Goal: Task Accomplishment & Management: Manage account settings

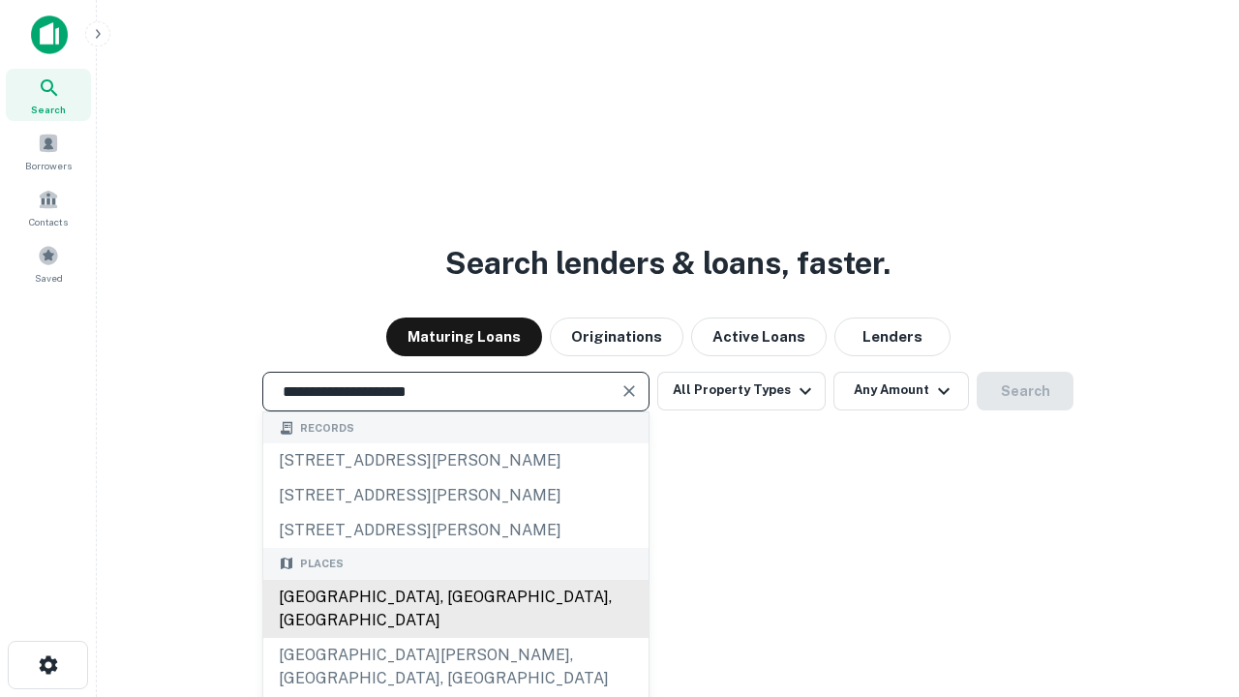
click at [455, 638] on div "[GEOGRAPHIC_DATA], [GEOGRAPHIC_DATA], [GEOGRAPHIC_DATA]" at bounding box center [455, 609] width 385 height 58
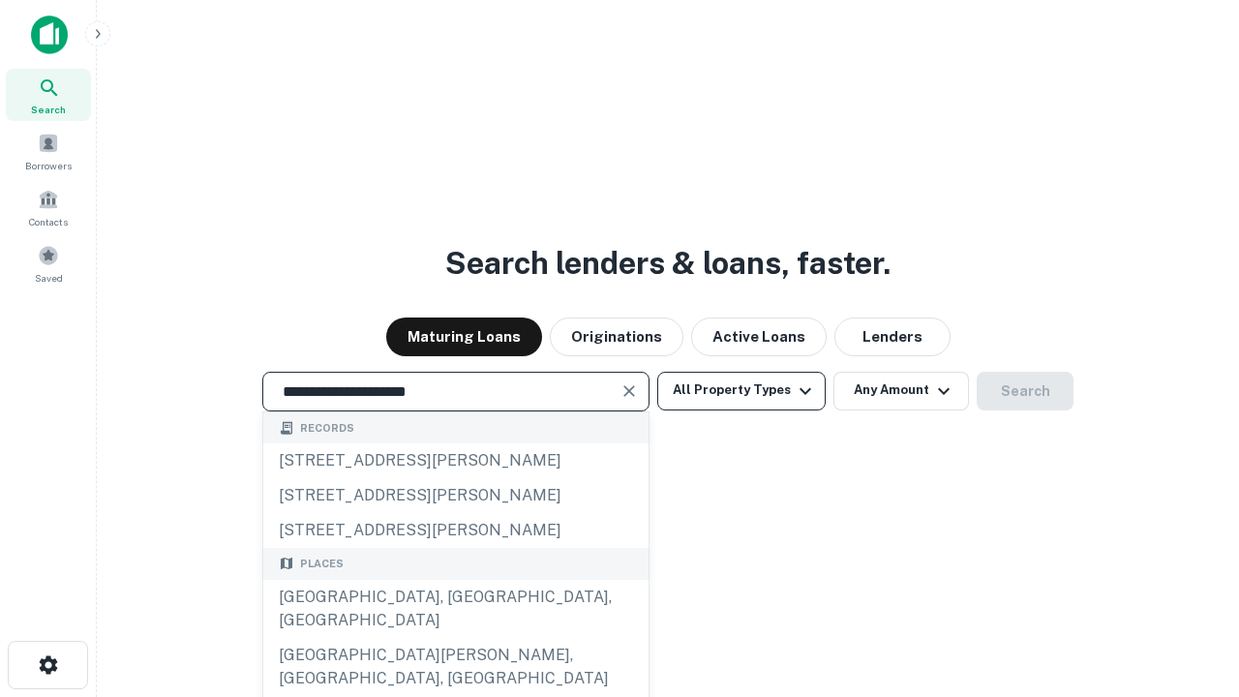
click at [742, 390] on button "All Property Types" at bounding box center [741, 391] width 168 height 39
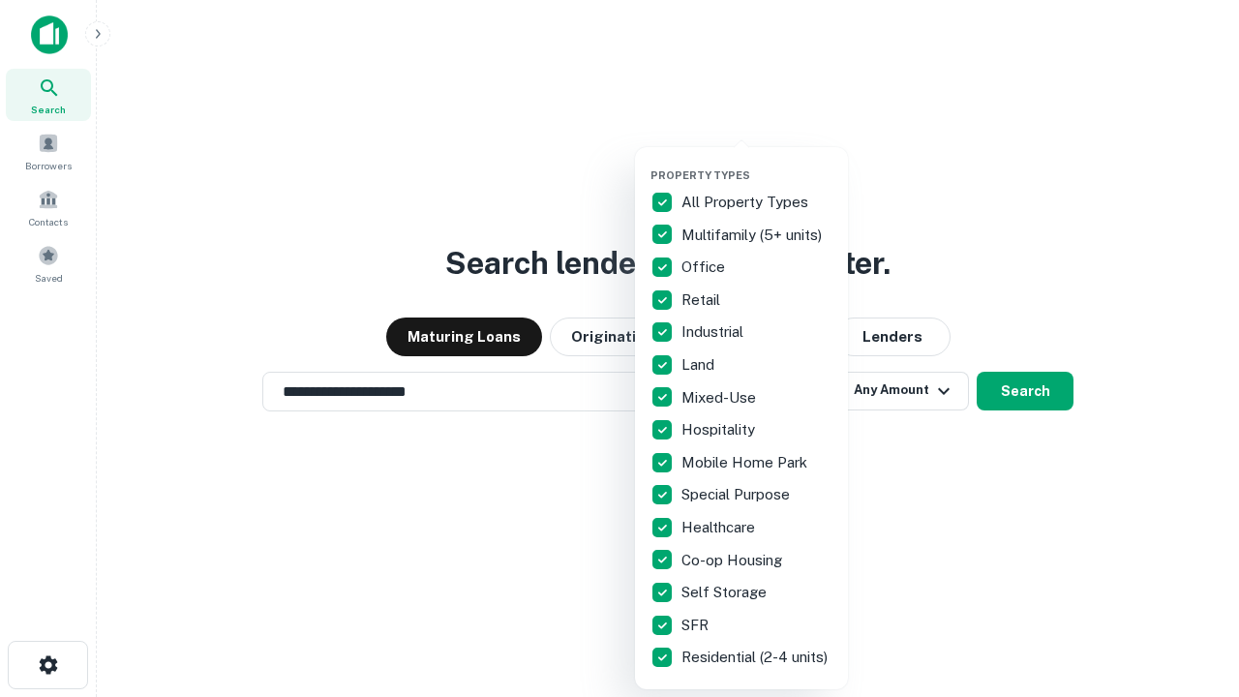
type input "**********"
click at [757, 163] on button "button" at bounding box center [757, 163] width 213 height 1
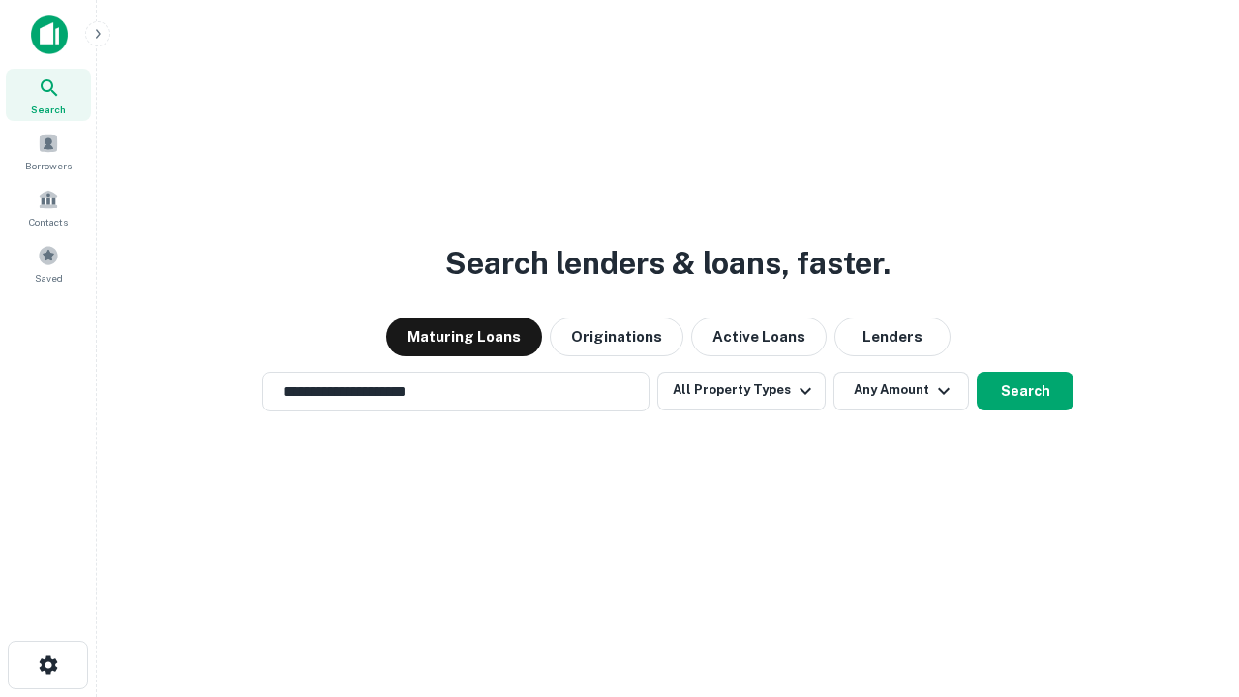
scroll to position [12, 233]
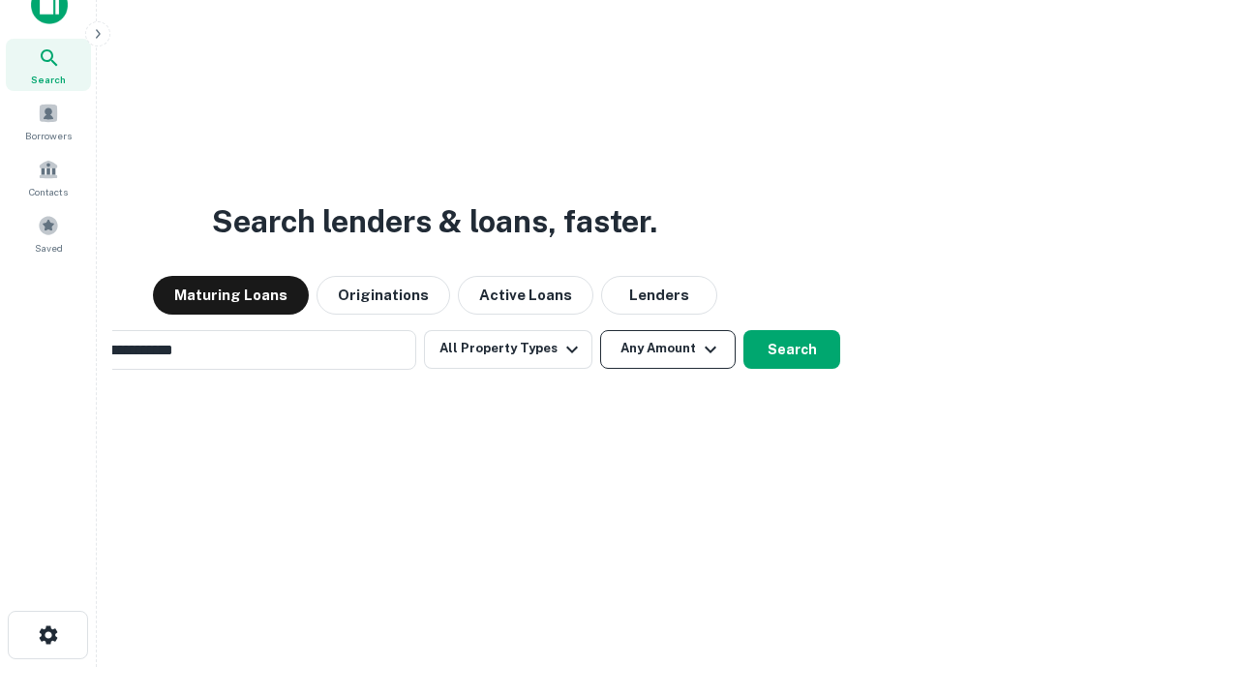
click at [600, 330] on button "Any Amount" at bounding box center [668, 349] width 136 height 39
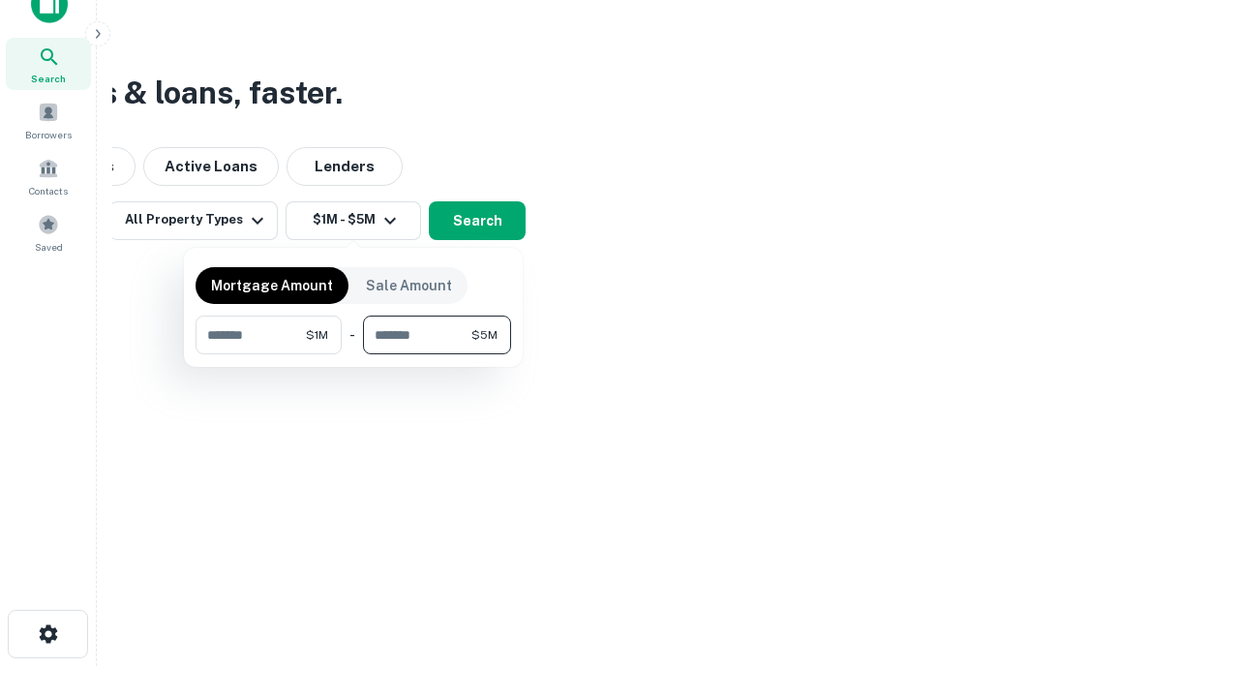
type input "*******"
click at [353, 354] on button "button" at bounding box center [354, 354] width 316 height 1
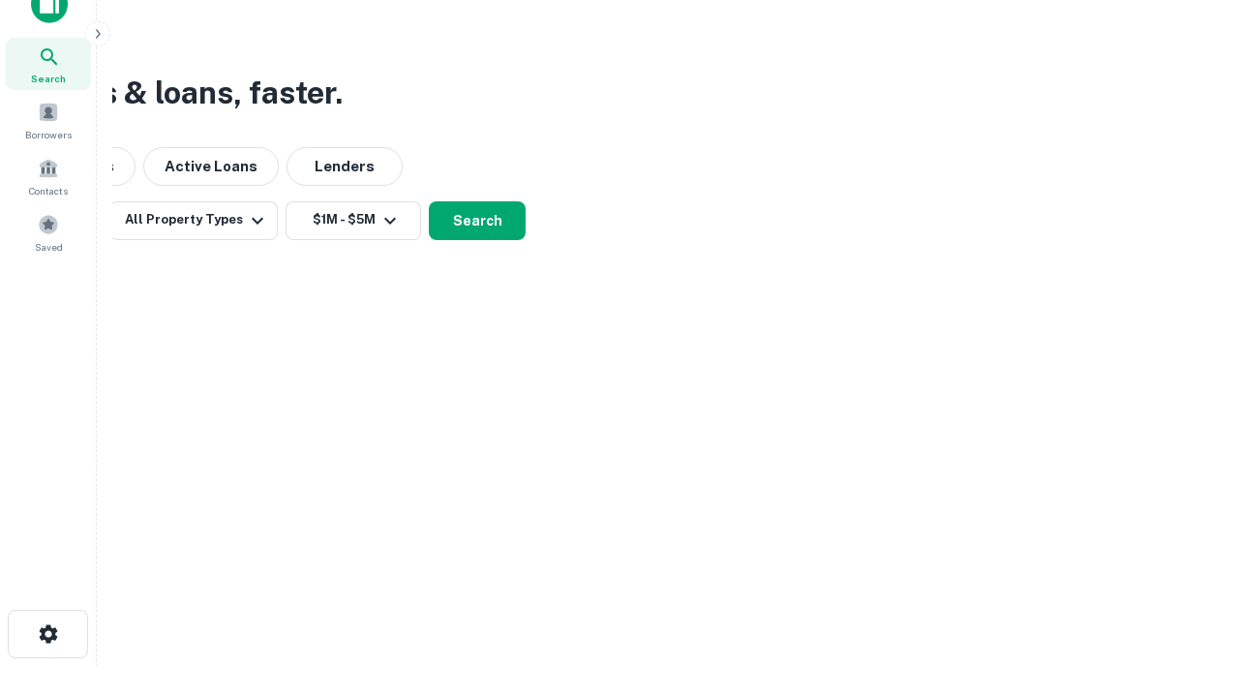
scroll to position [30, 0]
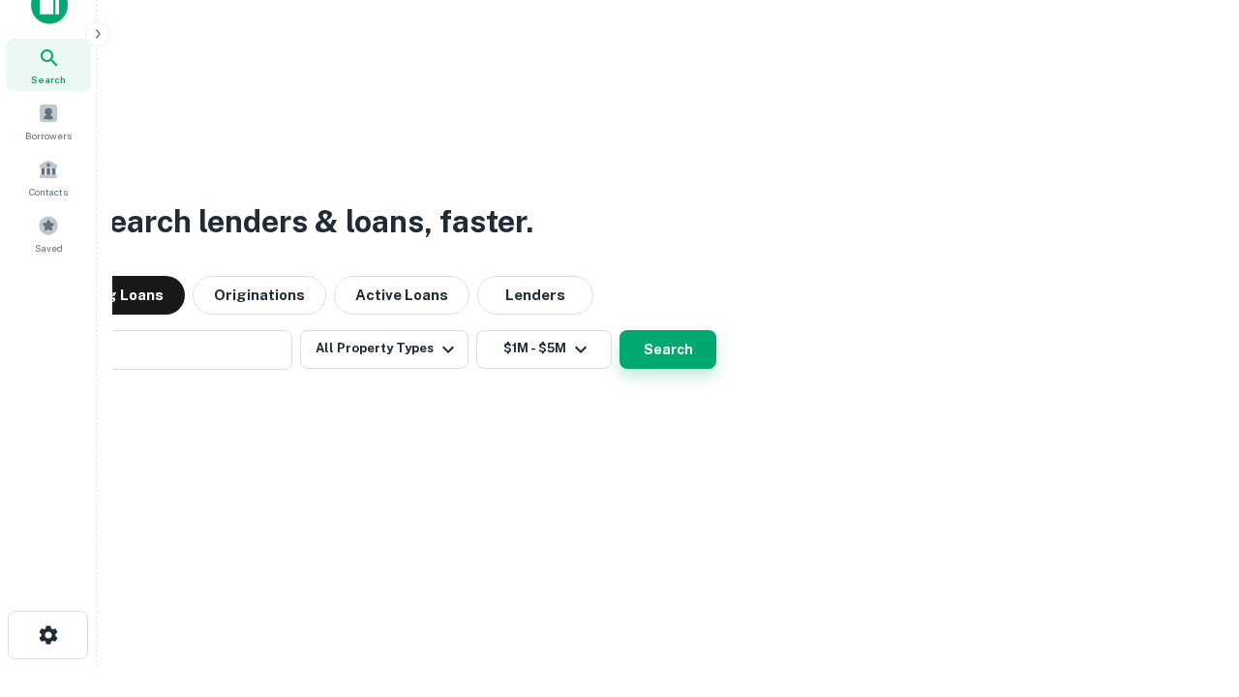
click at [620, 330] on button "Search" at bounding box center [668, 349] width 97 height 39
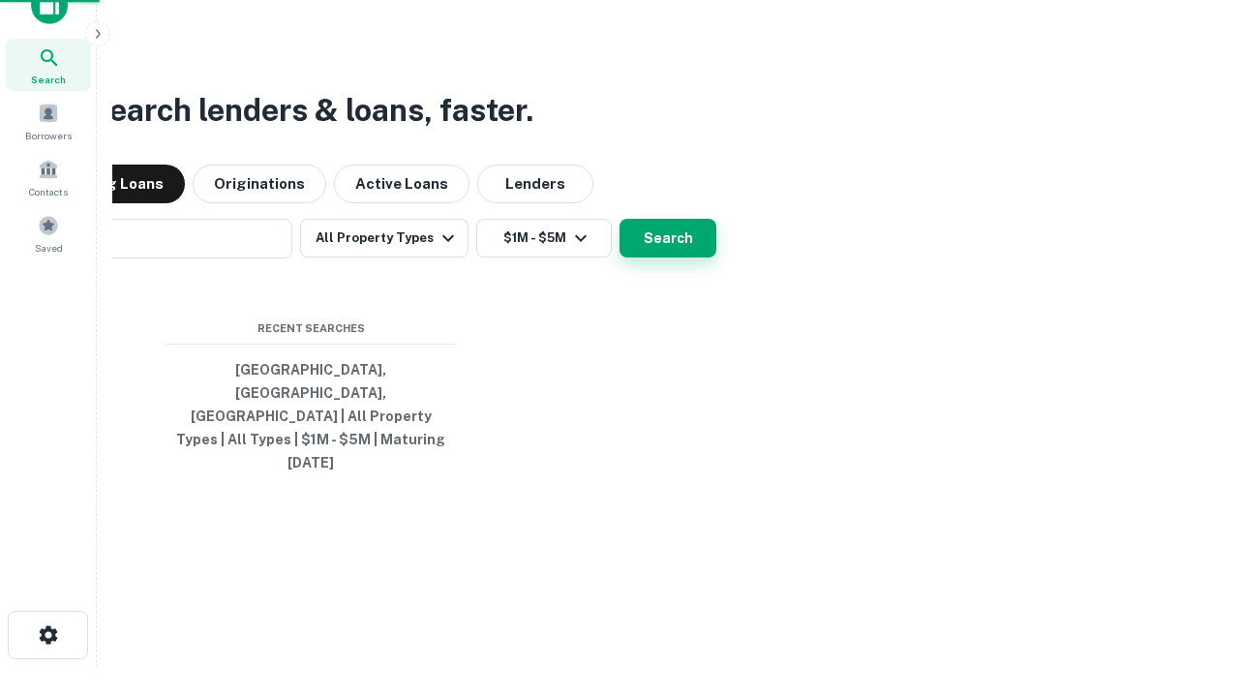
scroll to position [31, 0]
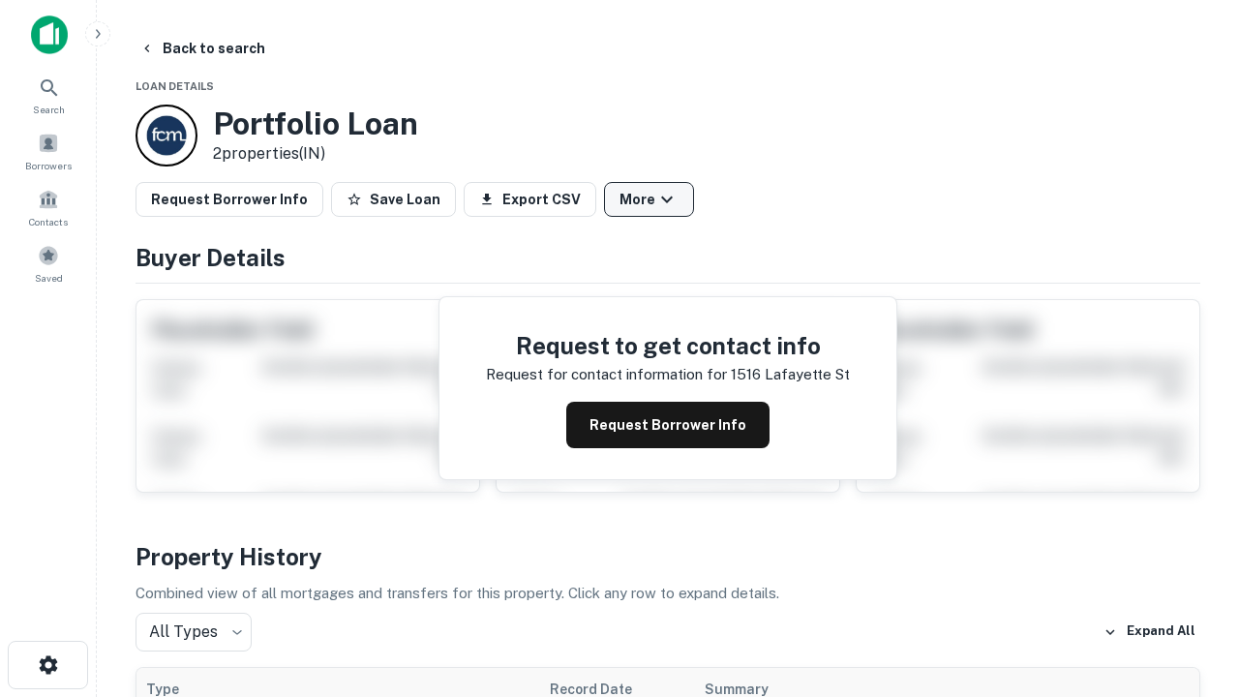
click at [649, 199] on button "More" at bounding box center [649, 199] width 90 height 35
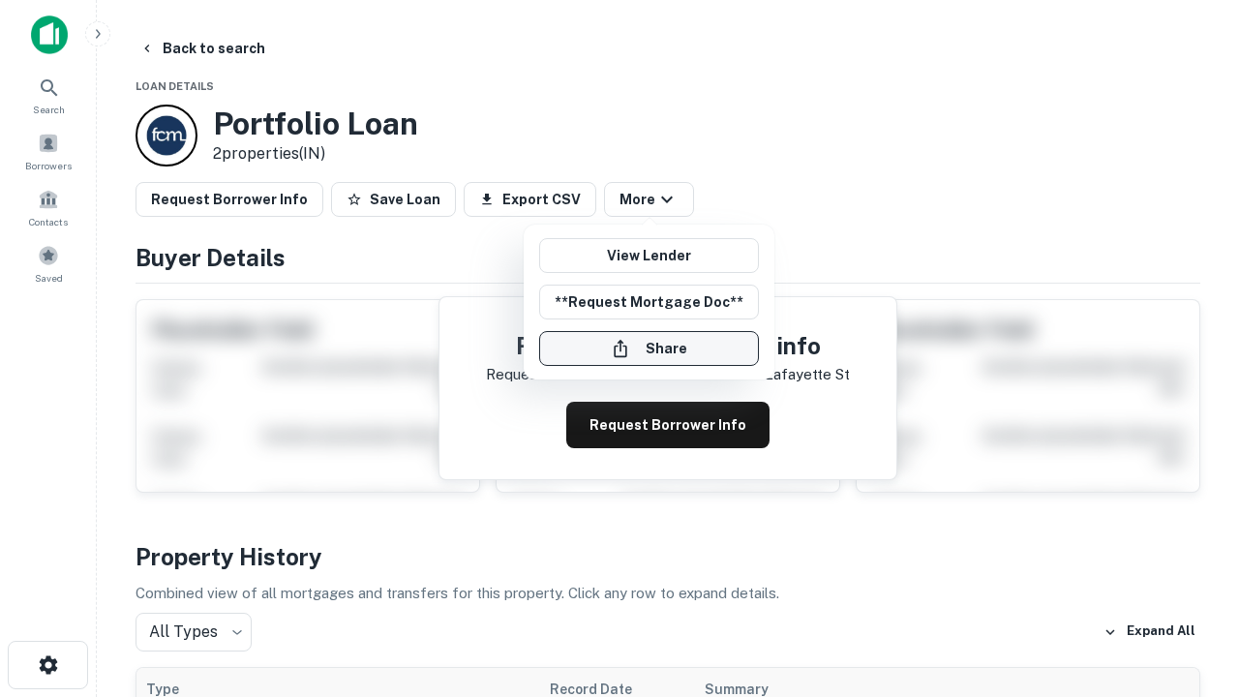
click at [649, 349] on button "Share" at bounding box center [649, 348] width 220 height 35
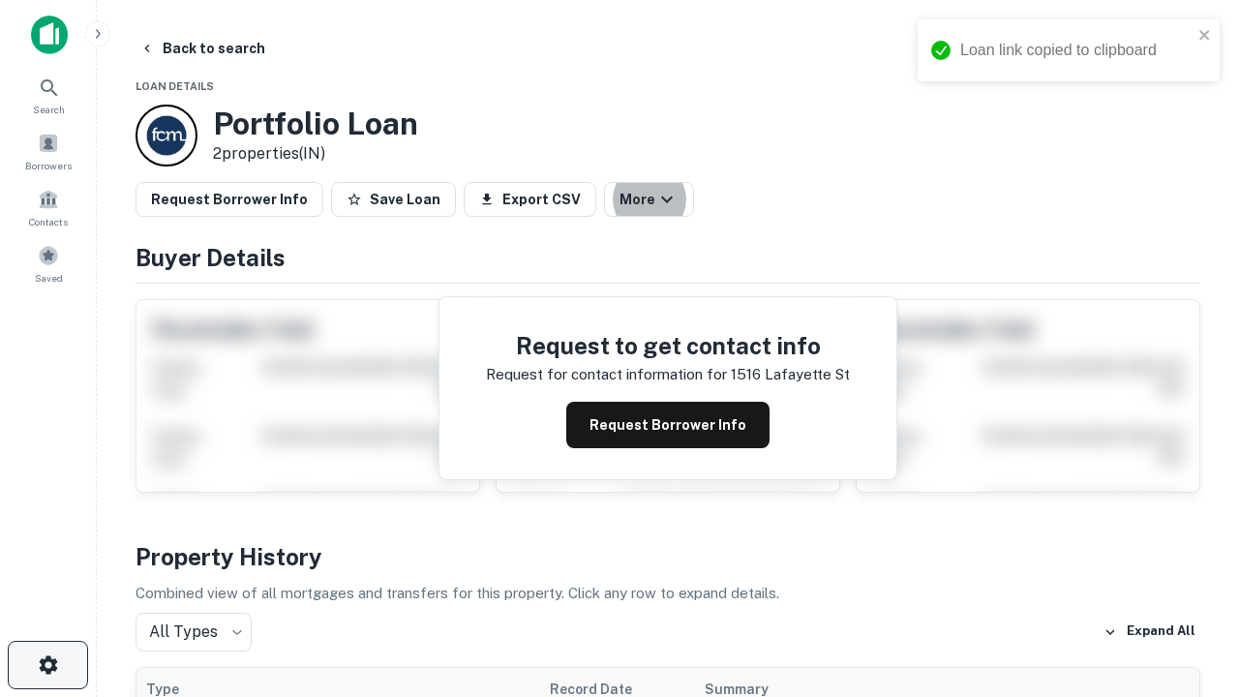
click at [47, 665] on icon "button" at bounding box center [48, 665] width 23 height 23
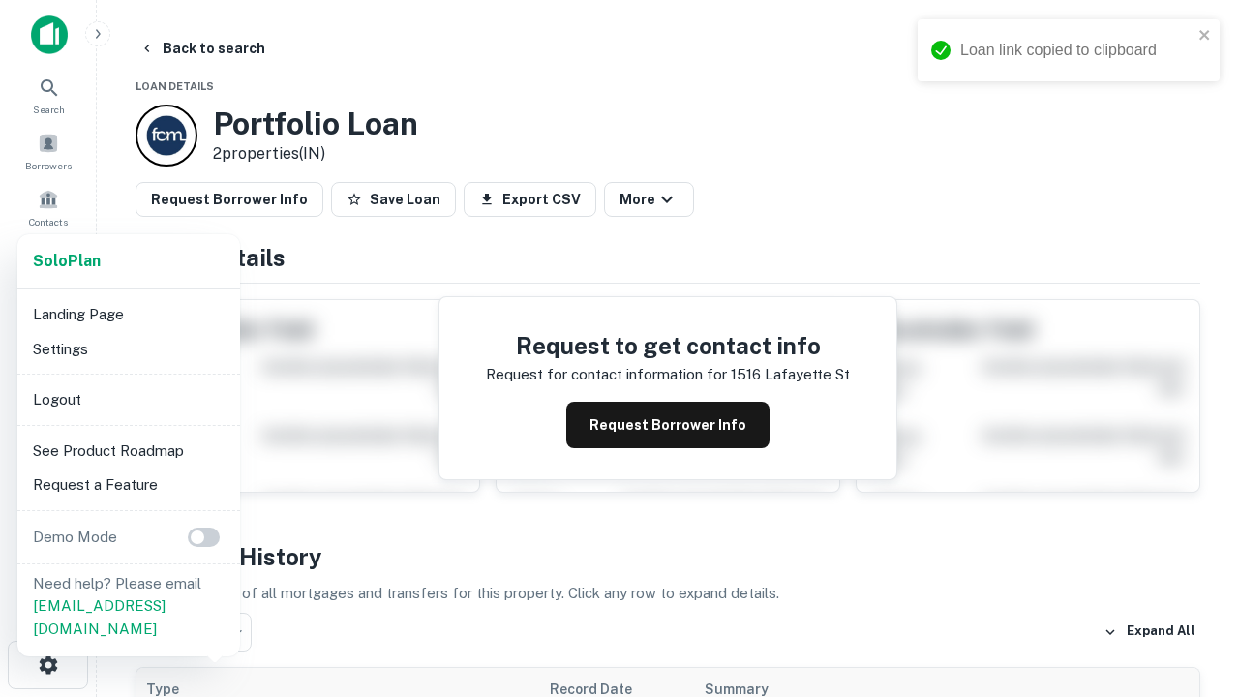
click at [128, 399] on li "Logout" at bounding box center [128, 399] width 207 height 35
